Goal: Task Accomplishment & Management: Use online tool/utility

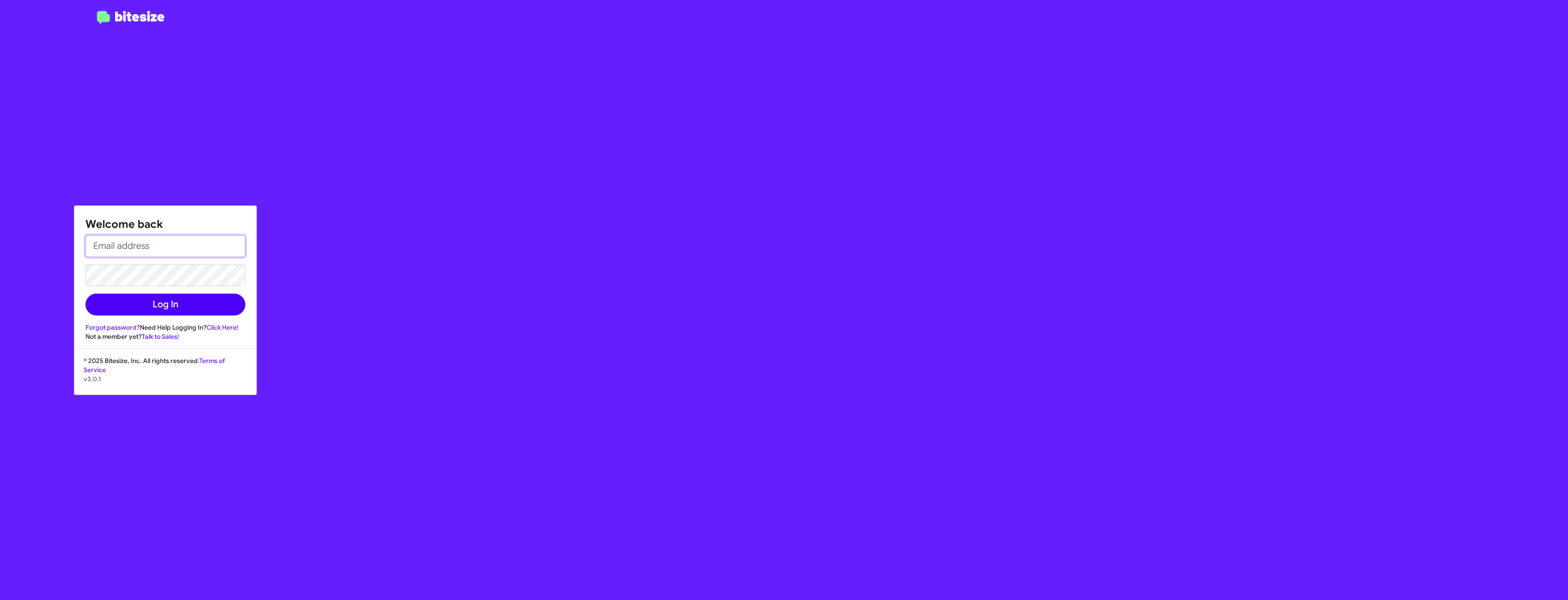
type input "[EMAIL_ADDRESS][DOMAIN_NAME]"
click at [179, 310] on button "Log In" at bounding box center [165, 305] width 160 height 22
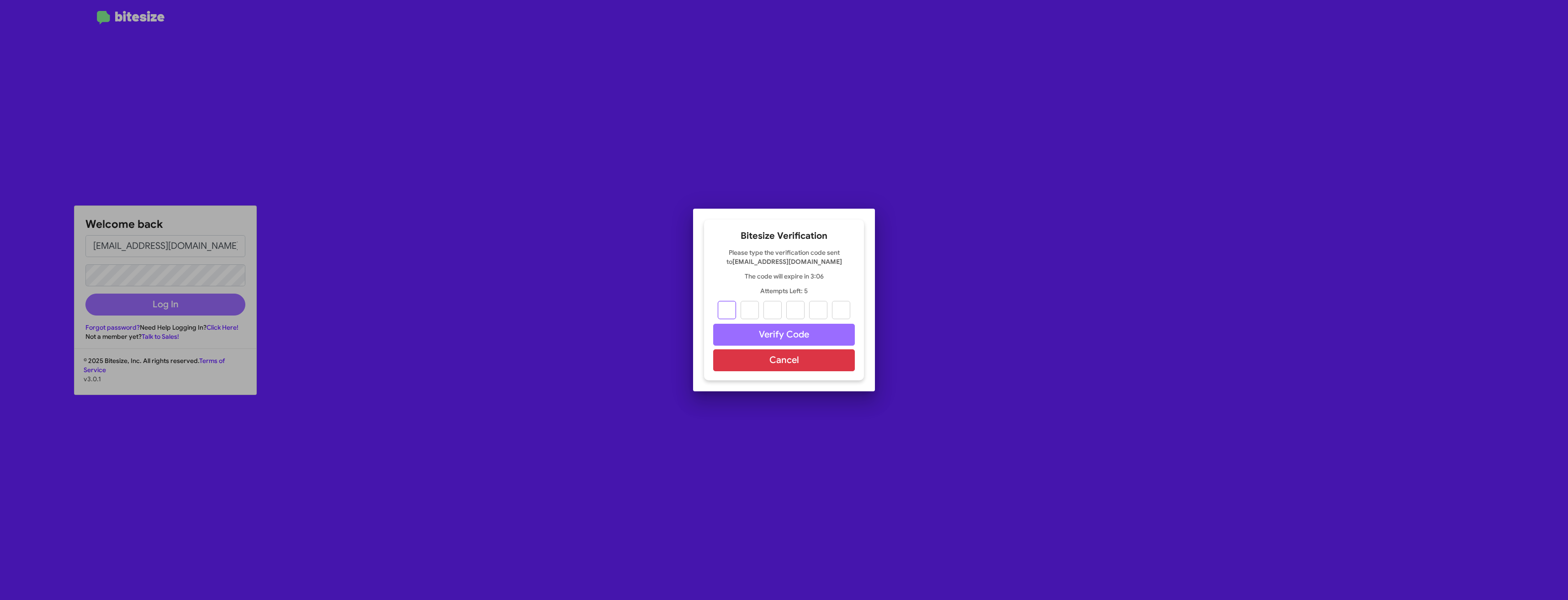
type input "3"
type input "6"
type input "0"
type input "5"
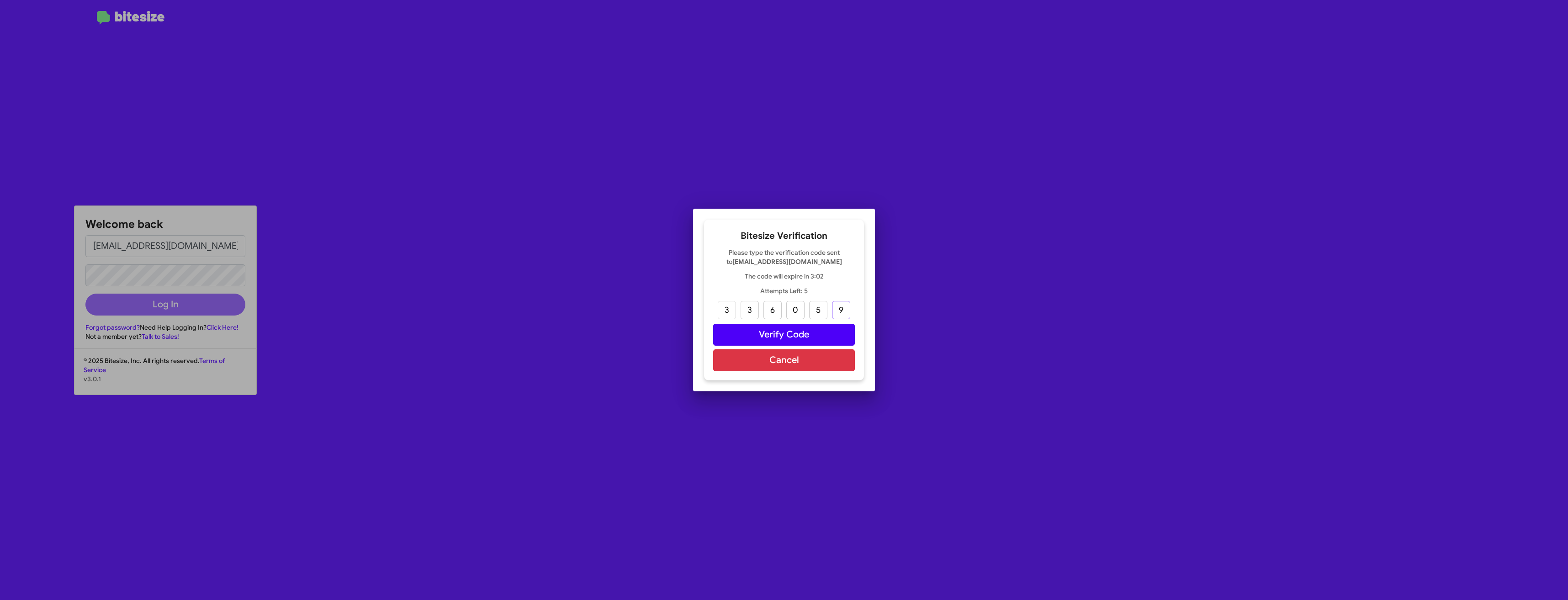
type input "9"
click at [800, 336] on button "Verify Code" at bounding box center [784, 335] width 142 height 22
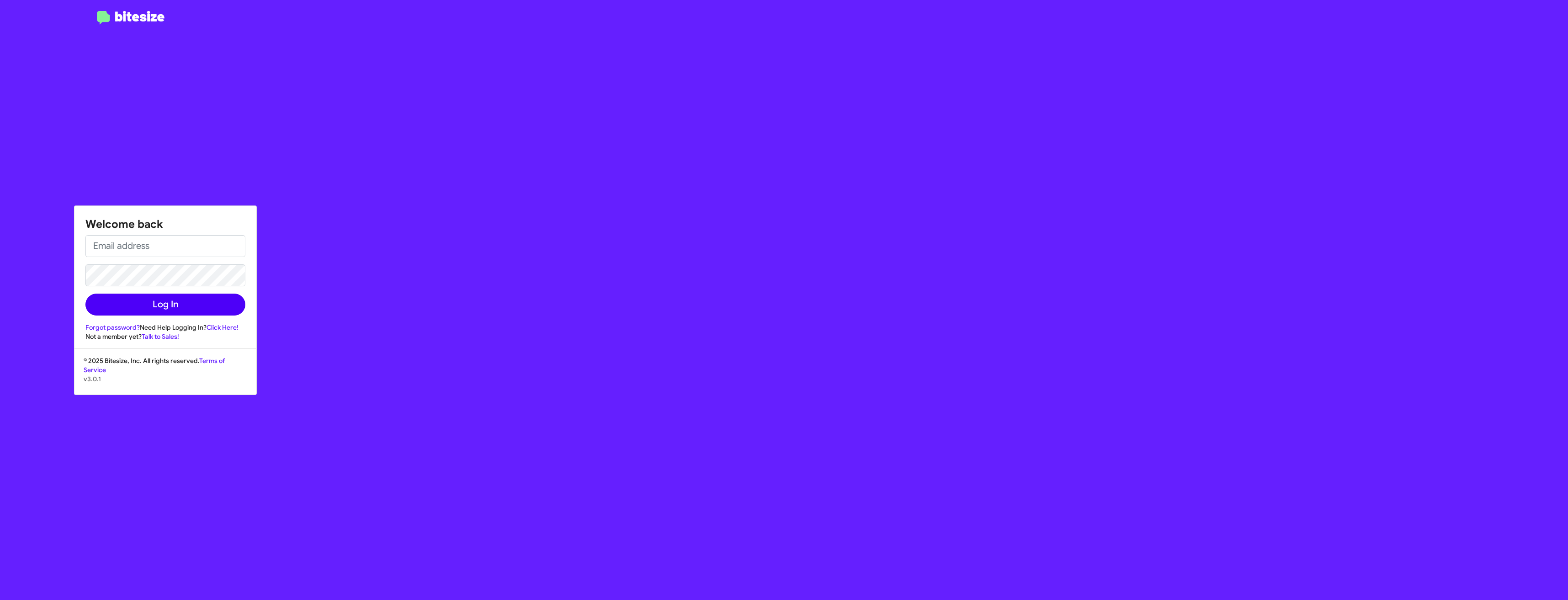
type input "[EMAIL_ADDRESS][DOMAIN_NAME]"
click at [195, 305] on button "Log In" at bounding box center [165, 305] width 160 height 22
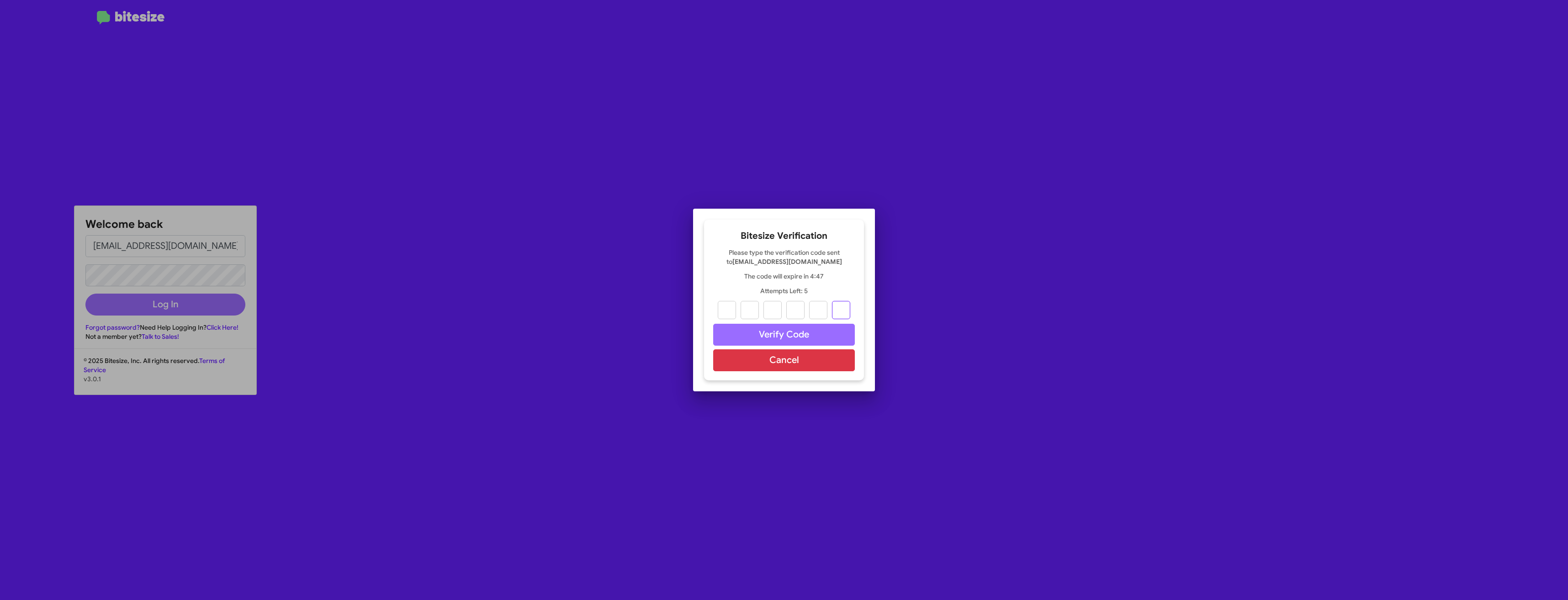
paste input "9"
type input "0"
type input "1"
type input "9"
type input "3"
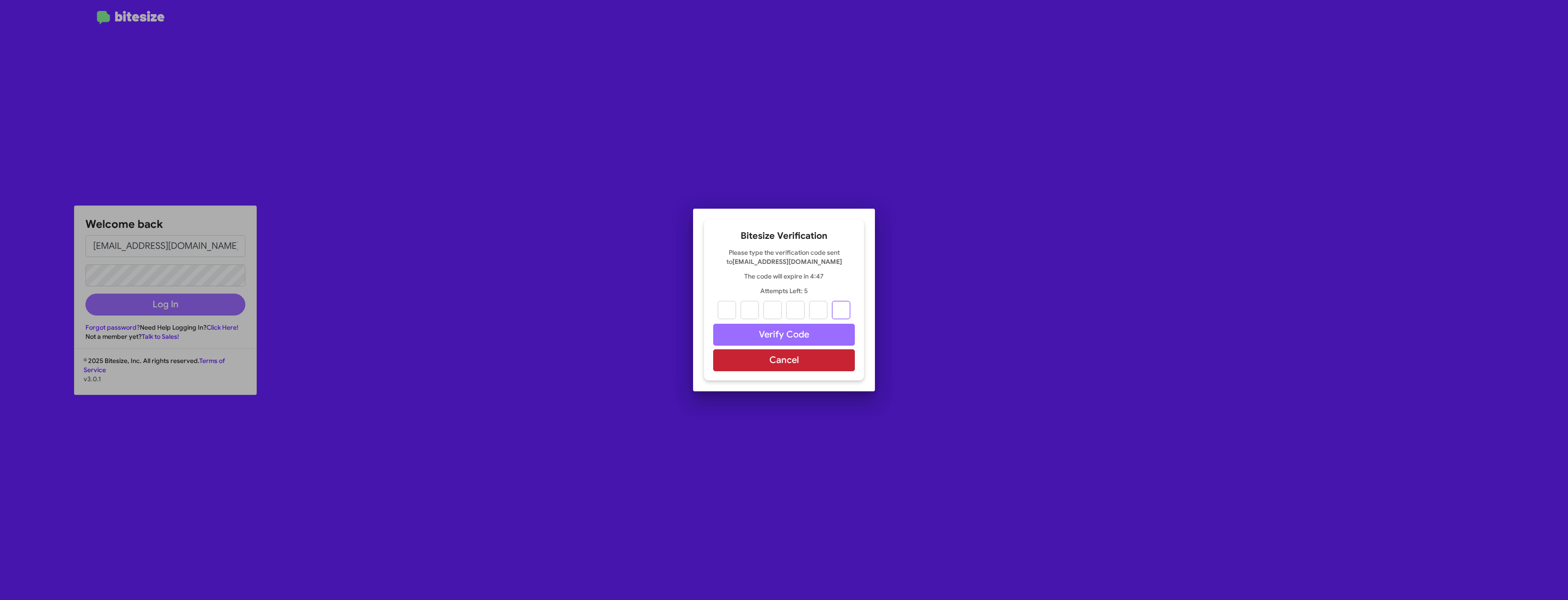
type input "4"
type input "9"
click at [765, 340] on button "Verify Code" at bounding box center [784, 335] width 142 height 22
